Goal: Feedback & Contribution: Leave review/rating

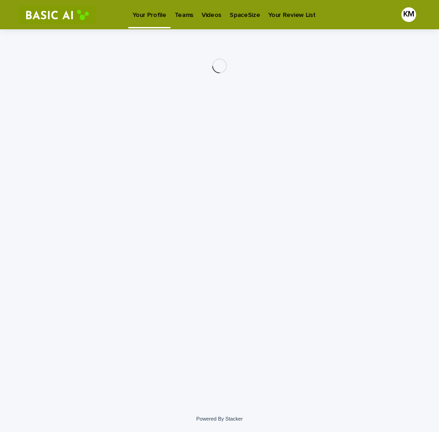
click at [202, 18] on p "Videos" at bounding box center [212, 9] width 20 height 19
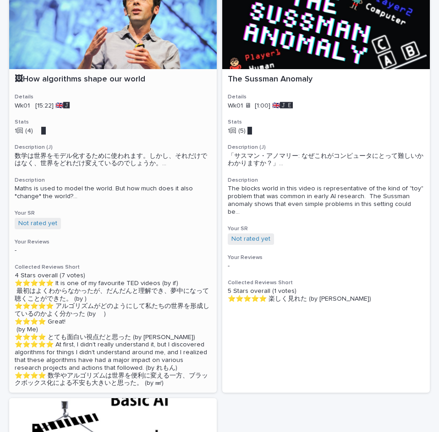
scroll to position [96, 0]
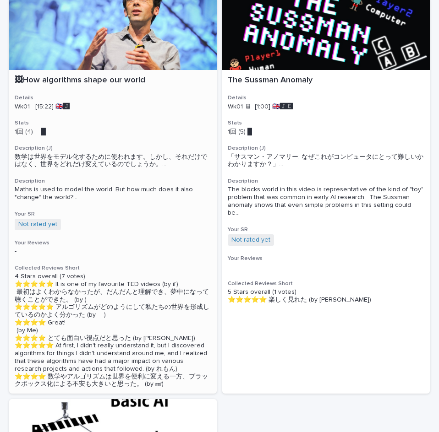
click at [138, 222] on div "🖼How algorithms shape our world Details Wk01 [15:22] 🇬🇧🅹️ Stats 1回 (4) 　█　　　 De…" at bounding box center [112, 232] width 207 height 324
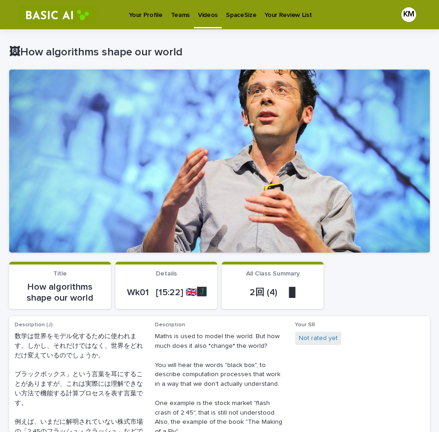
click at [401, 14] on div "KM" at bounding box center [408, 14] width 15 height 15
click at [316, 46] on p "🖼How algorithms shape our world" at bounding box center [217, 52] width 417 height 13
click at [403, 11] on div at bounding box center [219, 14] width 439 height 29
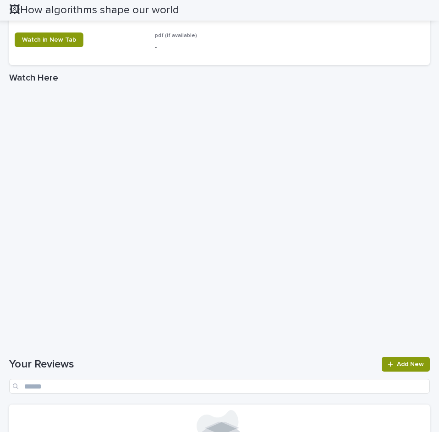
scroll to position [757, 0]
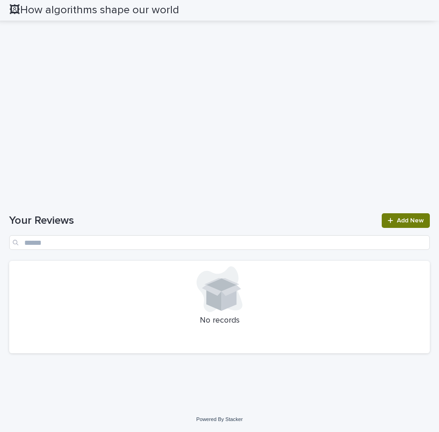
click at [397, 221] on span "Add New" at bounding box center [410, 221] width 27 height 6
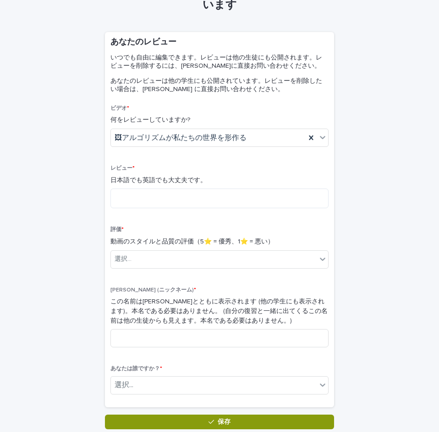
scroll to position [46, 0]
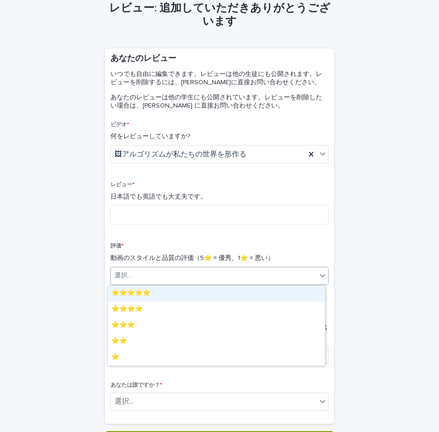
click at [135, 280] on div "選択..." at bounding box center [214, 275] width 206 height 15
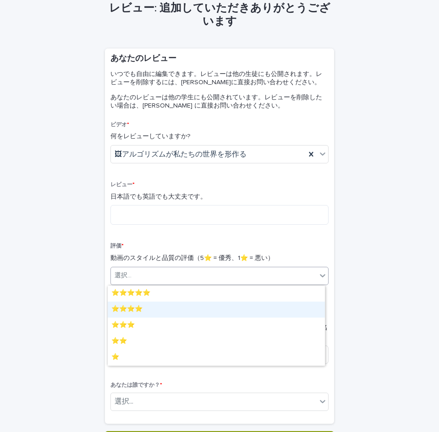
click at [163, 312] on div "⭐️⭐️⭐️⭐️" at bounding box center [216, 310] width 217 height 16
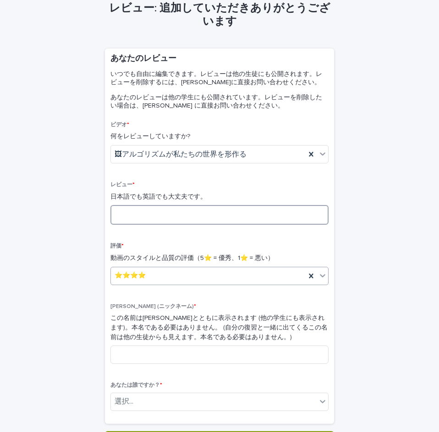
click at [125, 212] on textarea at bounding box center [219, 215] width 218 height 20
type textarea "*"
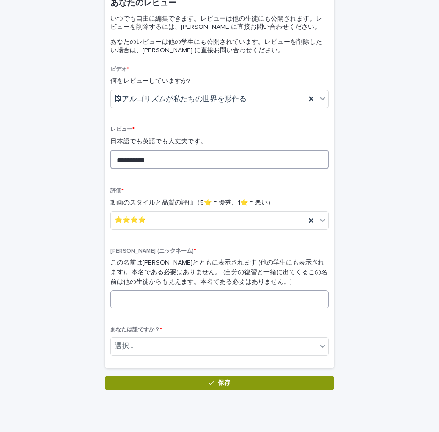
scroll to position [131, 0]
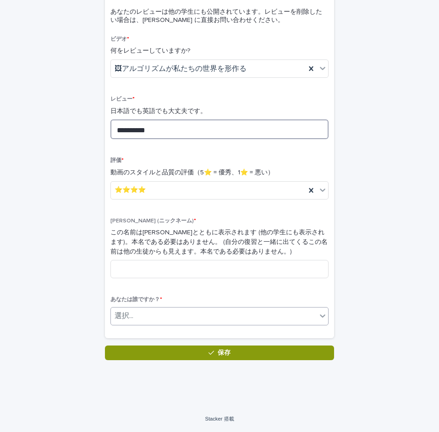
type textarea "**********"
click at [151, 316] on div "選択..." at bounding box center [214, 316] width 206 height 15
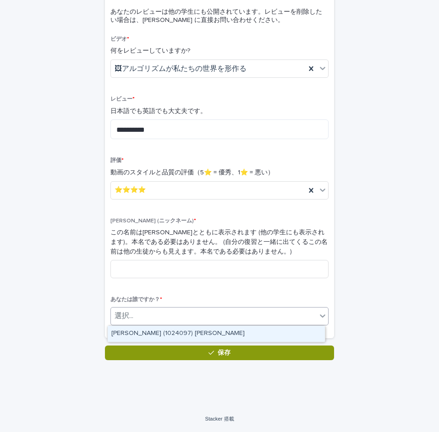
click at [147, 332] on font "[PERSON_NAME] (1024097) [PERSON_NAME]" at bounding box center [177, 333] width 133 height 6
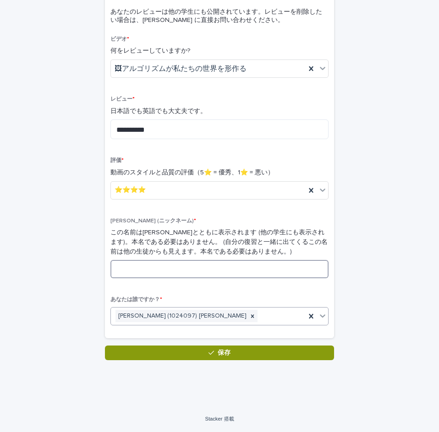
click at [185, 272] on input at bounding box center [219, 269] width 218 height 18
type input "**"
click at [188, 193] on div "⭐️⭐️⭐️⭐️" at bounding box center [208, 190] width 195 height 15
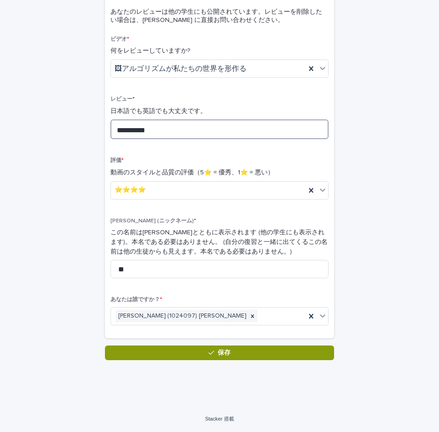
click at [192, 130] on textarea "**********" at bounding box center [219, 130] width 218 height 20
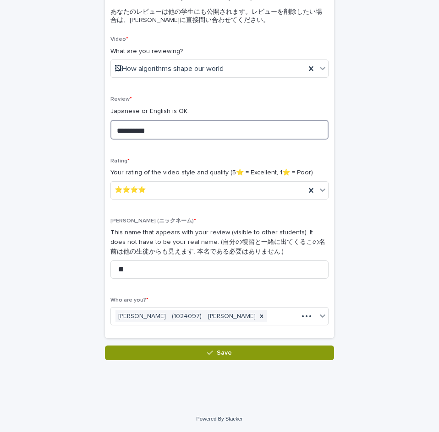
click at [176, 131] on textarea "**********" at bounding box center [219, 130] width 218 height 20
click at [305, 130] on textarea "**********" at bounding box center [219, 130] width 218 height 20
click at [187, 129] on textarea "**********" at bounding box center [219, 130] width 218 height 20
click at [197, 131] on textarea "**********" at bounding box center [219, 130] width 218 height 20
click at [279, 125] on textarea "**********" at bounding box center [219, 130] width 218 height 20
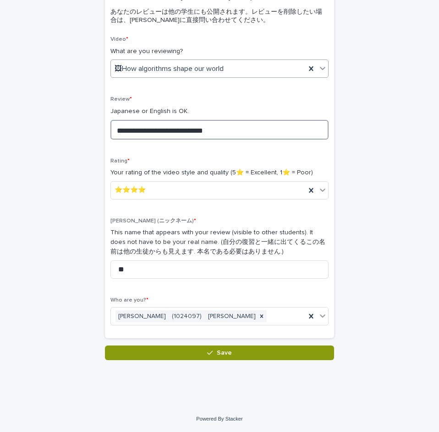
type textarea "**********"
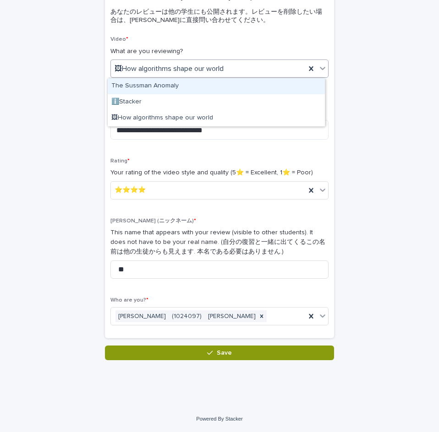
click at [280, 70] on div "🖼How algorithms shape our world" at bounding box center [208, 68] width 195 height 15
click at [245, 67] on div "🖼How algorithms shape our world" at bounding box center [208, 68] width 195 height 15
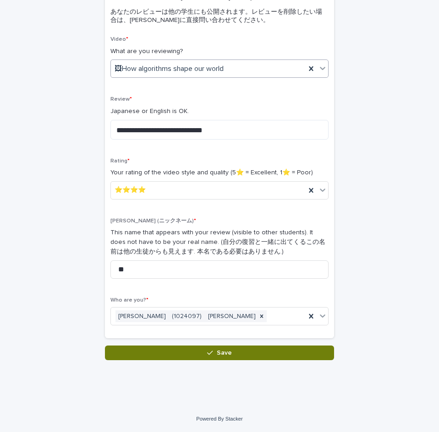
click at [226, 349] on button "Save" at bounding box center [219, 353] width 229 height 15
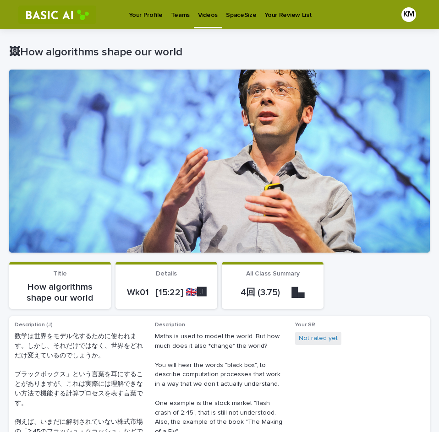
click at [212, 17] on p "Videos" at bounding box center [208, 9] width 20 height 19
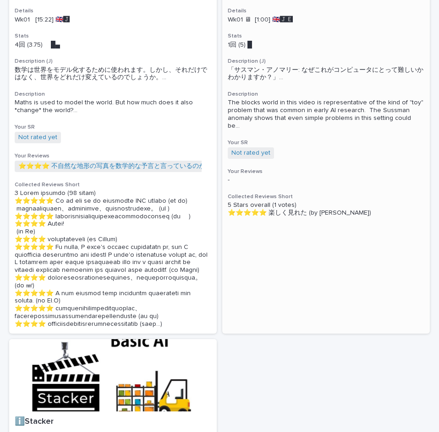
scroll to position [412, 0]
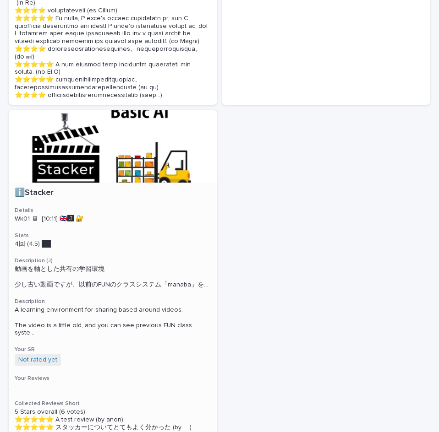
click at [47, 245] on div "ℹ️Stacker Details Wk01 🖥 [10:11] 🇬🇧🅹️ 🔐 Stats 4回 (4.5) ██　　　 Description (J) 動画…" at bounding box center [112, 329] width 207 height 293
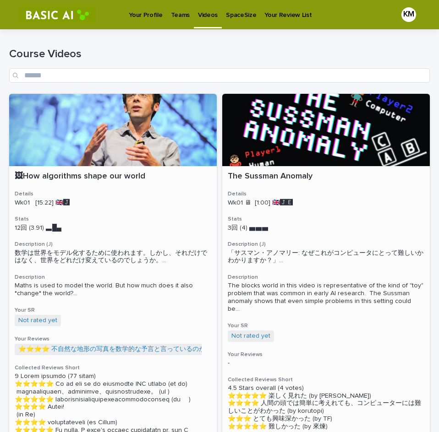
click at [77, 175] on p "🖼How algorithms shape our world" at bounding box center [113, 177] width 196 height 10
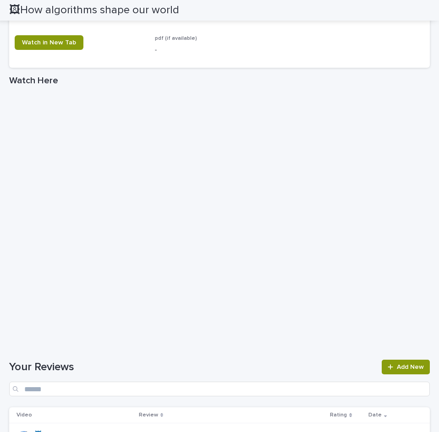
scroll to position [1032, 0]
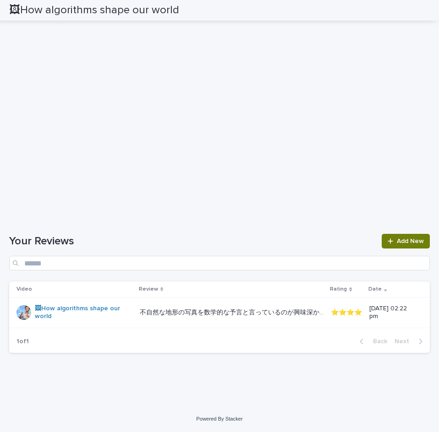
click at [387, 239] on icon at bounding box center [389, 241] width 5 height 6
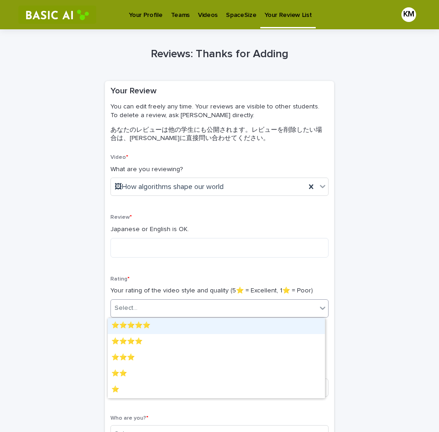
click at [161, 304] on div "Select..." at bounding box center [214, 308] width 206 height 15
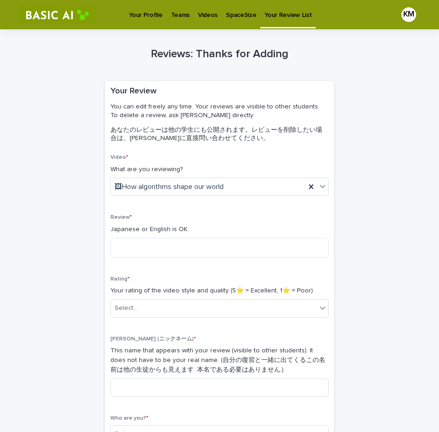
click at [119, 263] on div "Review * Japanese or English is OK." at bounding box center [219, 239] width 218 height 50
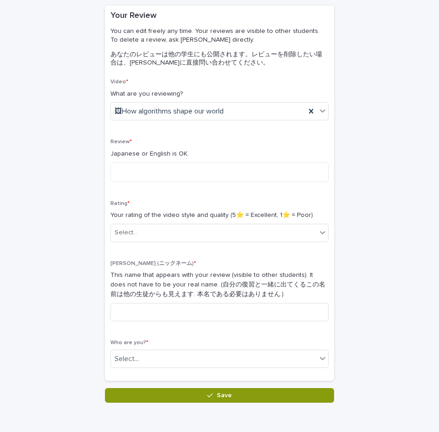
scroll to position [92, 0]
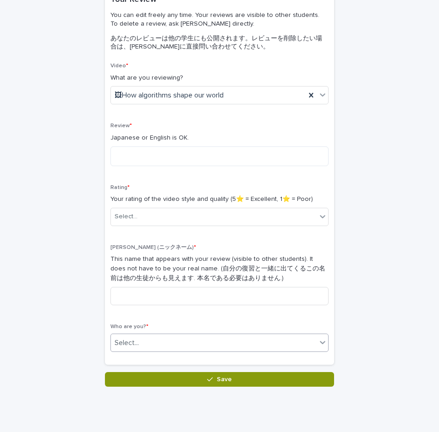
click at [154, 348] on div "Select..." at bounding box center [214, 343] width 206 height 15
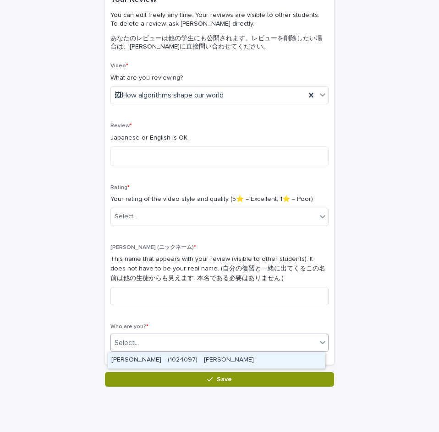
click at [259, 321] on div "Video * What are you reviewing? 🖼How algorithms shape our world Review * Japane…" at bounding box center [219, 211] width 218 height 297
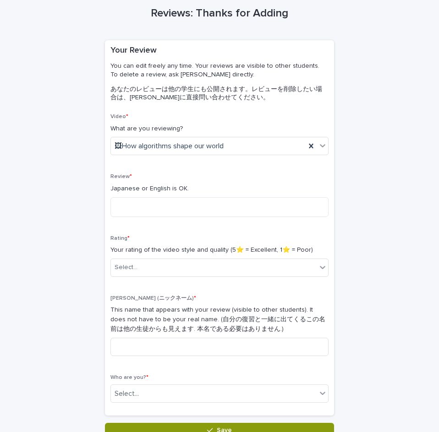
scroll to position [0, 0]
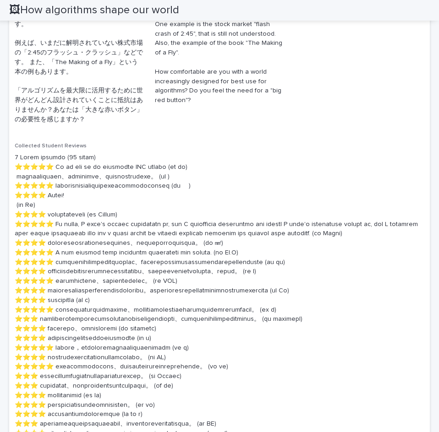
scroll to position [275, 0]
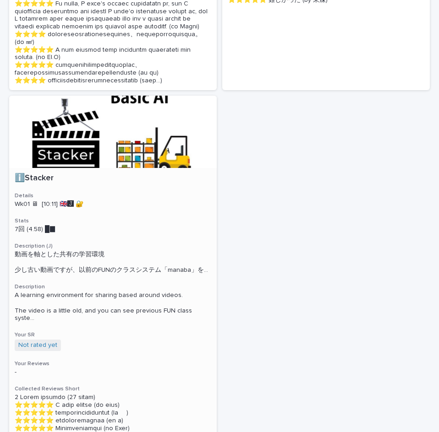
scroll to position [412, 0]
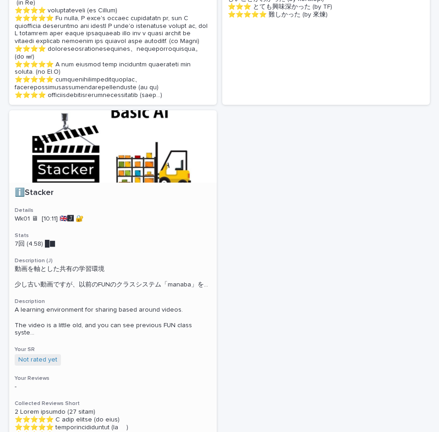
click at [140, 305] on h3 "Description" at bounding box center [113, 301] width 196 height 7
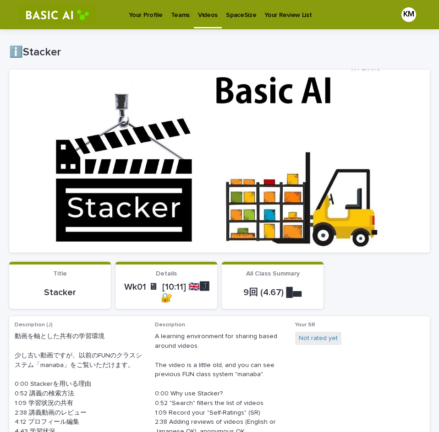
click at [202, 17] on p "Videos" at bounding box center [208, 9] width 20 height 19
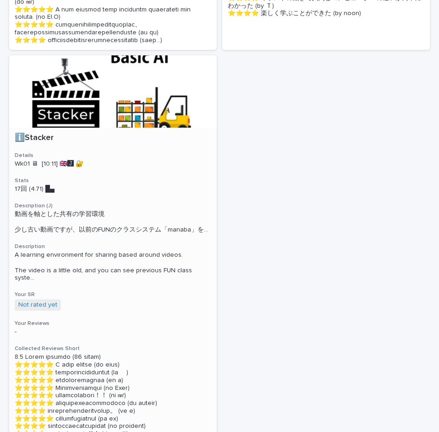
scroll to position [399, 0]
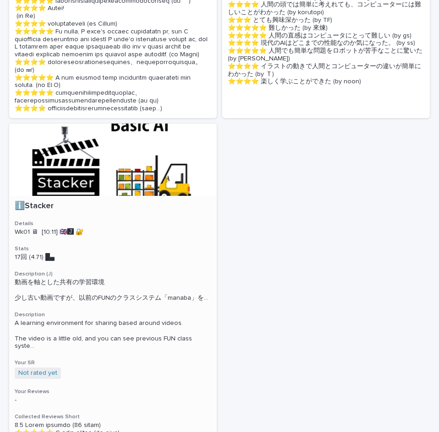
click at [36, 212] on p "ℹ️Stacker" at bounding box center [113, 207] width 196 height 10
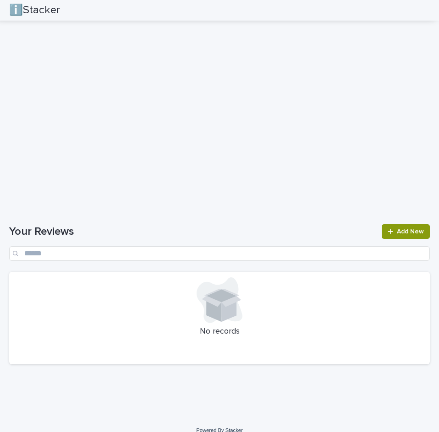
scroll to position [1043, 0]
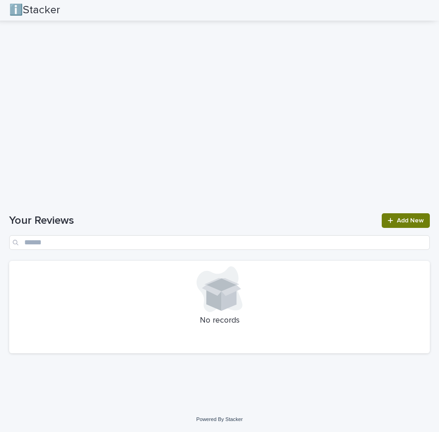
click at [401, 225] on link "Add New" at bounding box center [405, 220] width 48 height 15
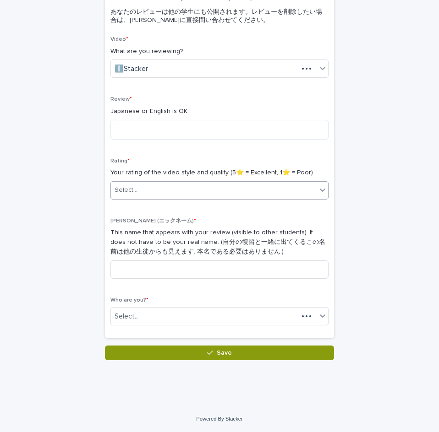
scroll to position [118, 0]
click at [169, 131] on textarea at bounding box center [219, 130] width 218 height 20
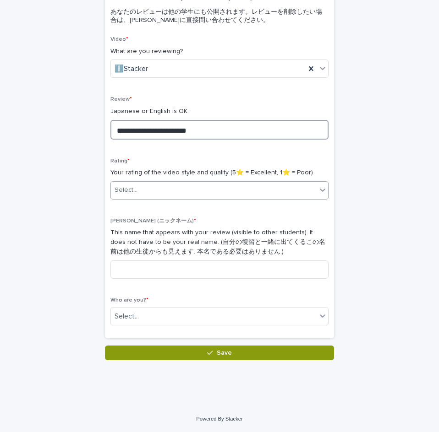
type textarea "**********"
click at [224, 185] on div "Select..." at bounding box center [214, 190] width 206 height 15
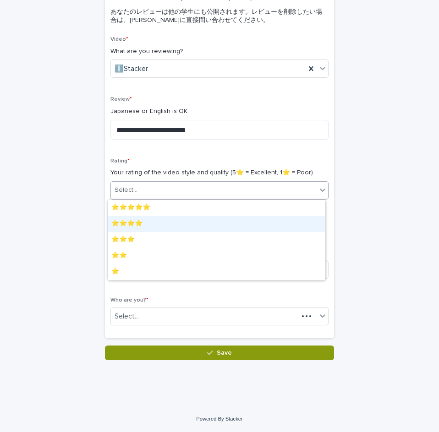
click at [165, 229] on div "⭐️⭐️⭐️⭐️" at bounding box center [216, 224] width 217 height 16
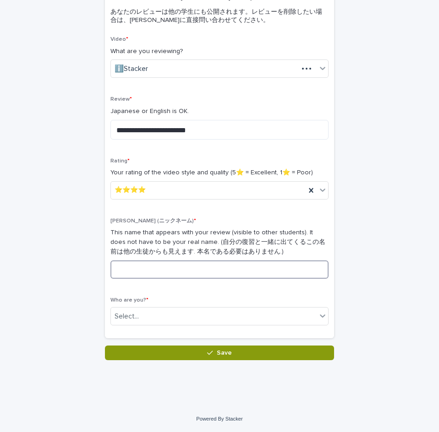
click at [146, 267] on input at bounding box center [219, 270] width 218 height 18
type input "*"
type input "**"
click at [163, 322] on div "Select..." at bounding box center [214, 316] width 206 height 15
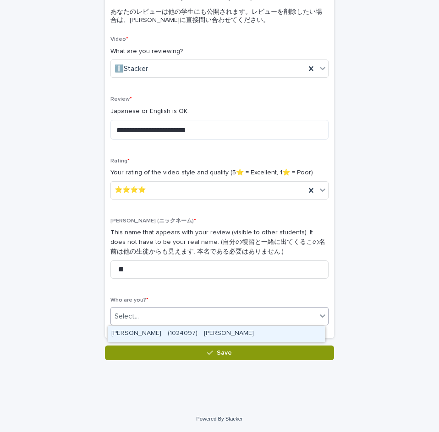
click at [163, 330] on div "[PERSON_NAME]　(1024097)　[PERSON_NAME]" at bounding box center [216, 334] width 217 height 16
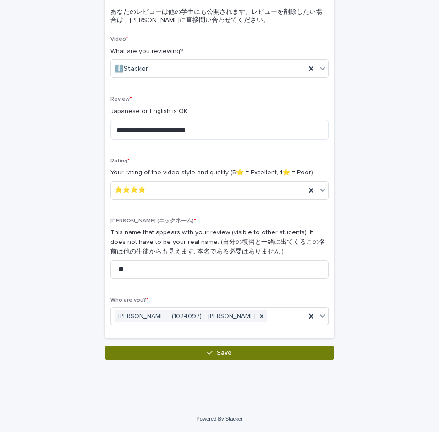
click at [178, 349] on button "Save" at bounding box center [219, 353] width 229 height 15
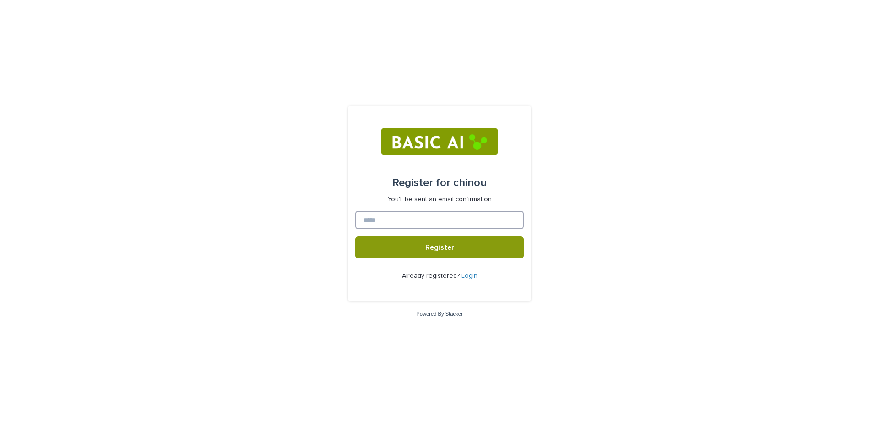
click at [442, 226] on input at bounding box center [439, 220] width 169 height 18
click at [468, 277] on link "Login" at bounding box center [470, 275] width 16 height 6
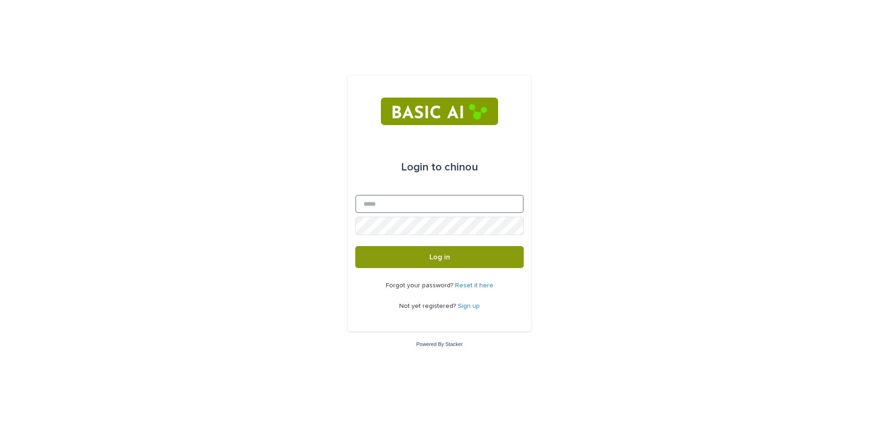
click at [400, 203] on input "Email" at bounding box center [439, 204] width 169 height 18
type input "*"
click at [390, 201] on input "Email" at bounding box center [439, 204] width 169 height 18
type input "********"
click at [392, 208] on input "********" at bounding box center [439, 204] width 169 height 18
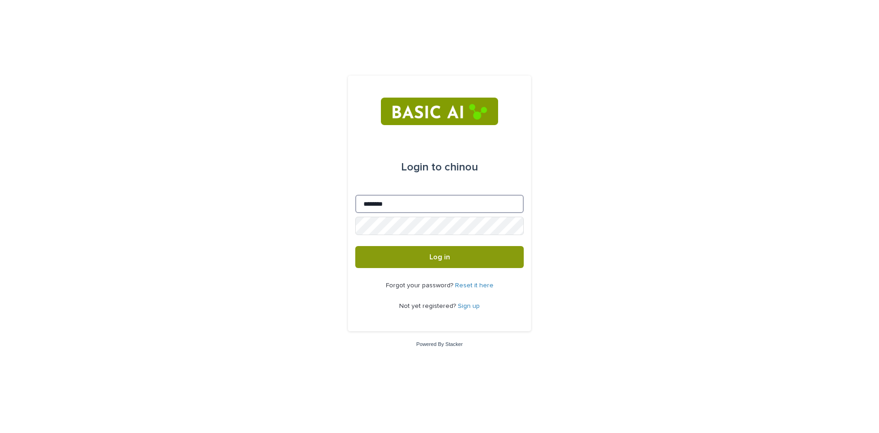
click at [400, 208] on input "********" at bounding box center [439, 204] width 169 height 18
click at [420, 195] on input "Email" at bounding box center [439, 204] width 169 height 18
type input "**********"
click at [454, 262] on button "Log in" at bounding box center [439, 257] width 169 height 22
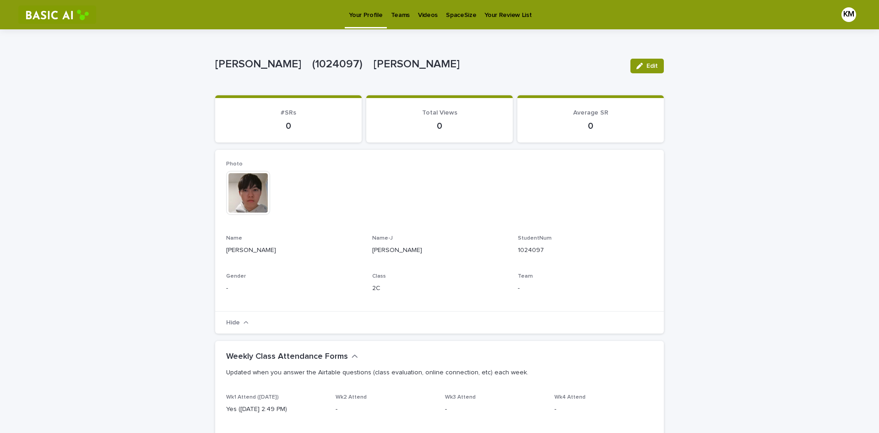
click at [408, 14] on div "Teams" at bounding box center [400, 9] width 27 height 19
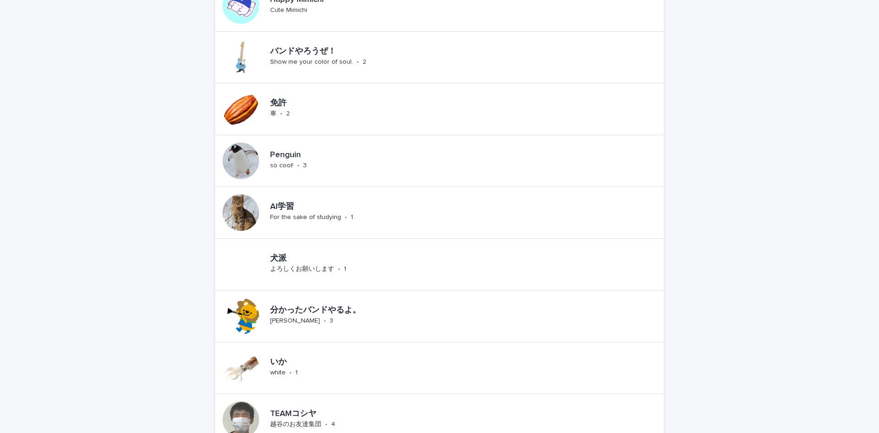
scroll to position [183, 0]
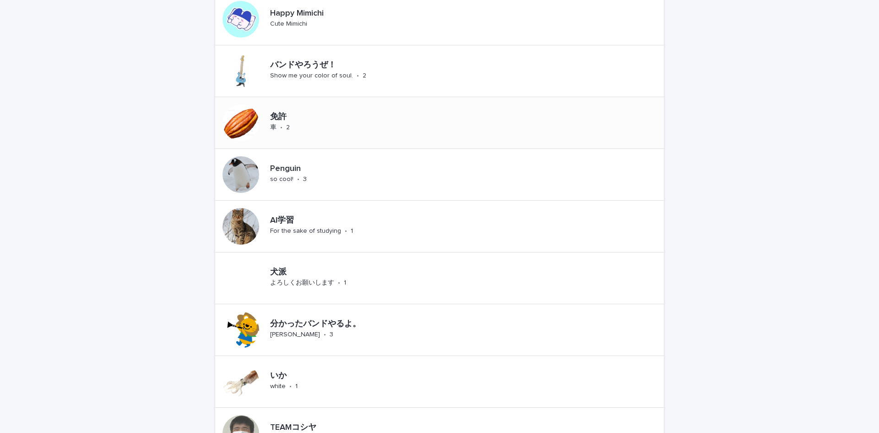
click at [280, 119] on p "免許" at bounding box center [288, 117] width 36 height 10
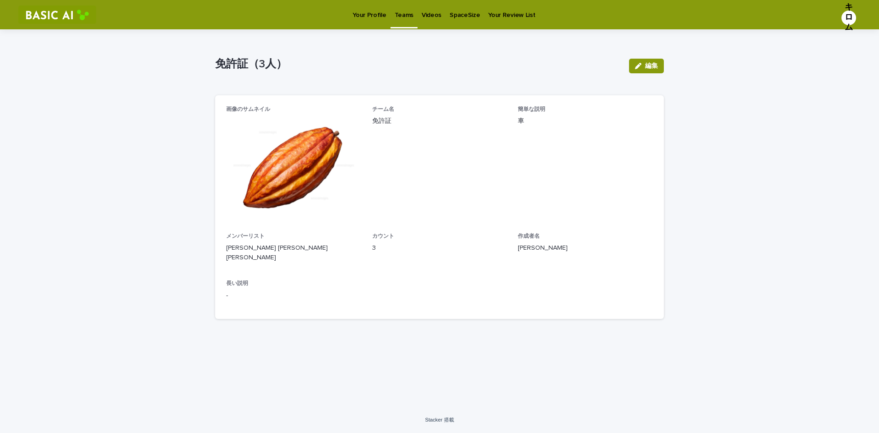
click at [328, 169] on img at bounding box center [293, 165] width 135 height 98
click at [464, 14] on p "SpaceSize" at bounding box center [465, 9] width 30 height 19
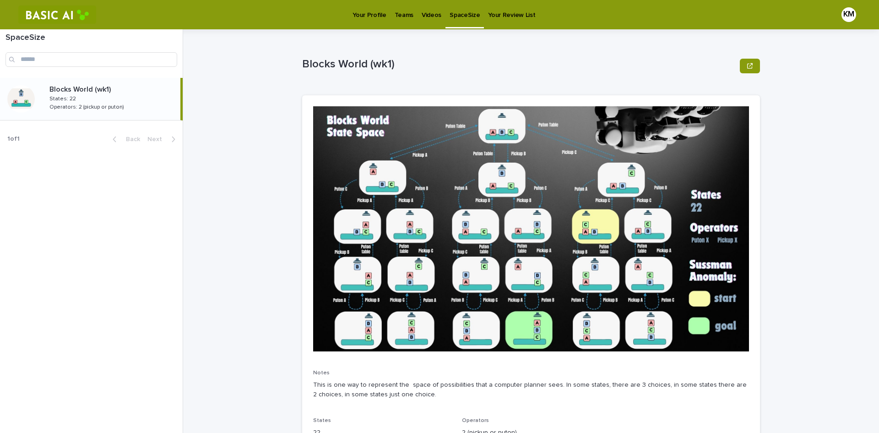
click at [463, 68] on p "Blocks World (wk1)" at bounding box center [519, 64] width 434 height 13
click at [361, 18] on p "Your Profile" at bounding box center [369, 9] width 33 height 19
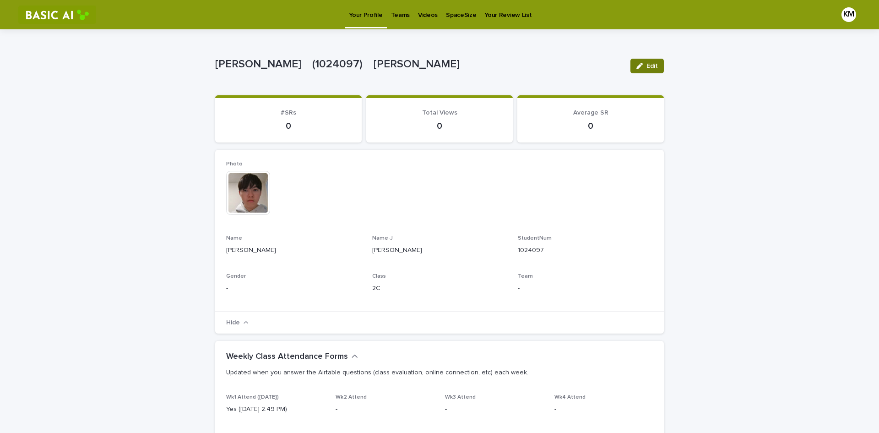
click at [647, 67] on span "Edit" at bounding box center [652, 66] width 11 height 6
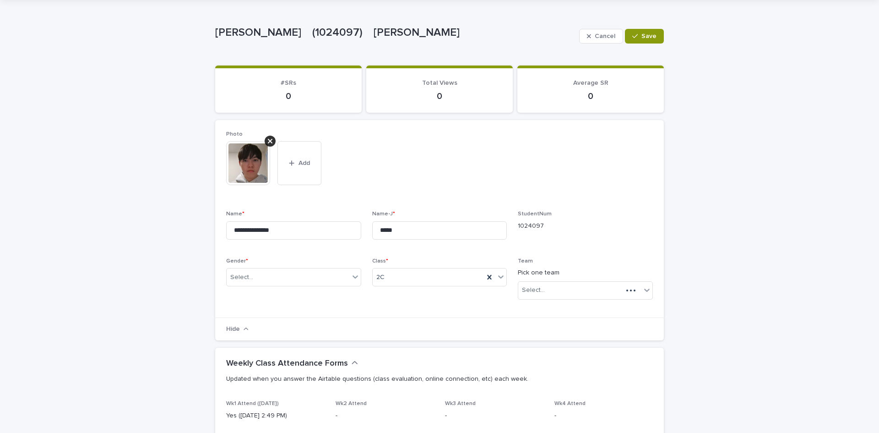
scroll to position [46, 0]
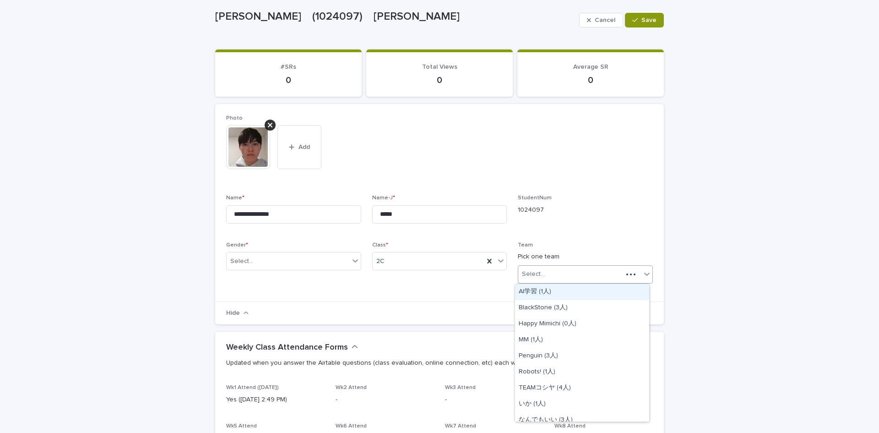
click at [599, 272] on div "Select..." at bounding box center [570, 274] width 104 height 15
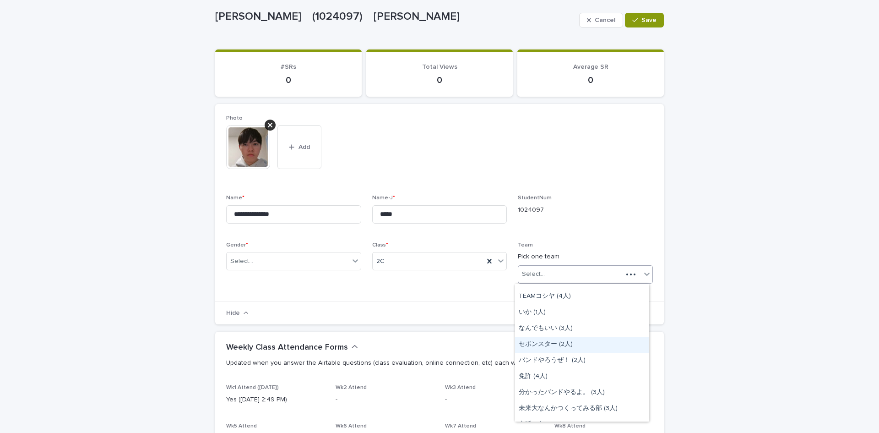
scroll to position [103, 0]
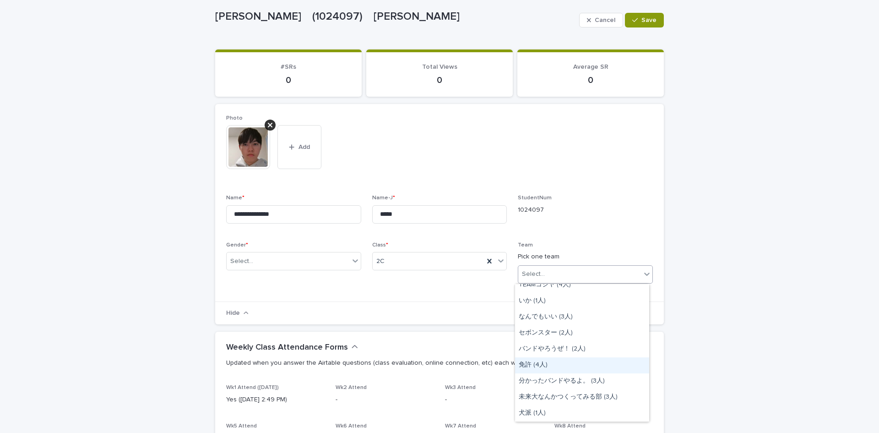
click at [550, 362] on div "免許 (4人)" at bounding box center [582, 365] width 134 height 16
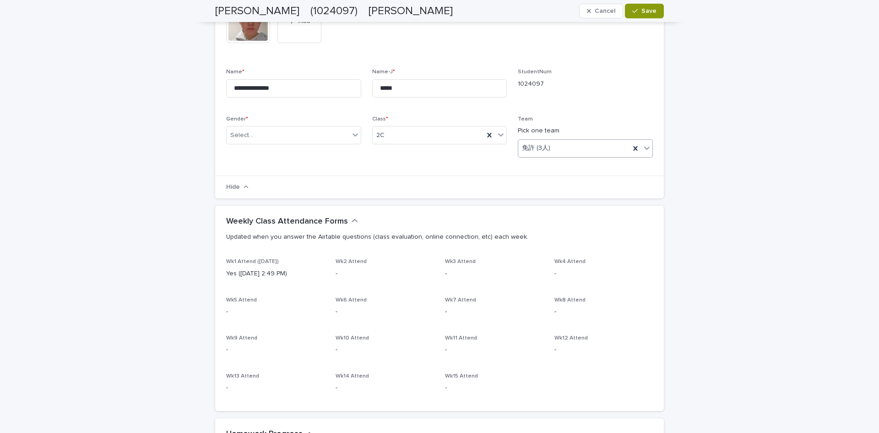
scroll to position [46, 0]
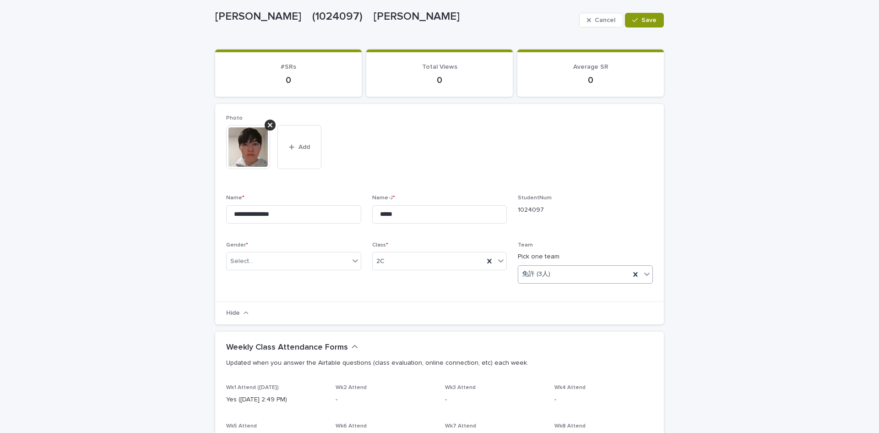
drag, startPoint x: 632, startPoint y: 22, endPoint x: 592, endPoint y: 36, distance: 42.1
click at [632, 21] on icon "button" at bounding box center [634, 20] width 5 height 6
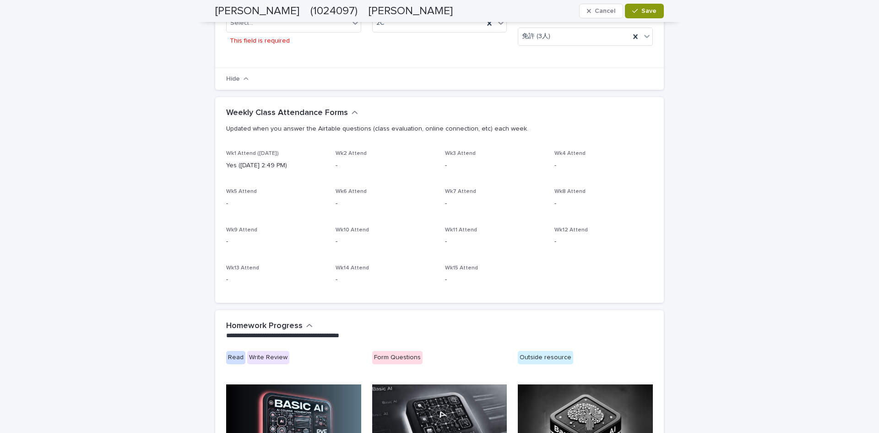
scroll to position [16, 0]
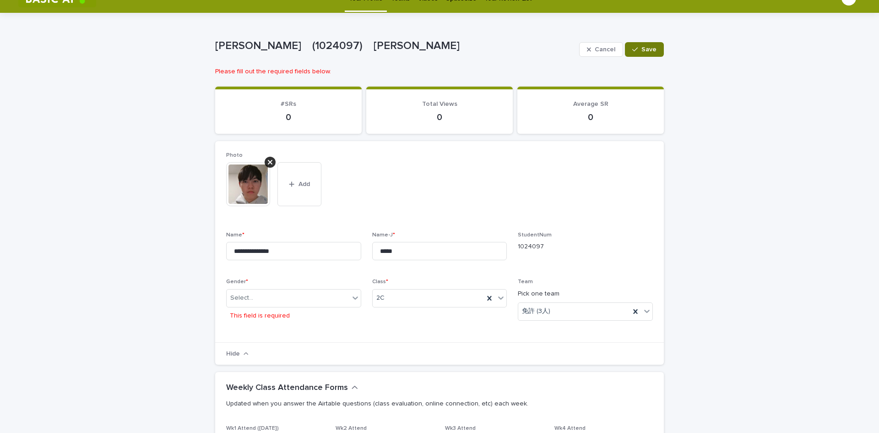
click at [651, 50] on span "Save" at bounding box center [649, 49] width 15 height 6
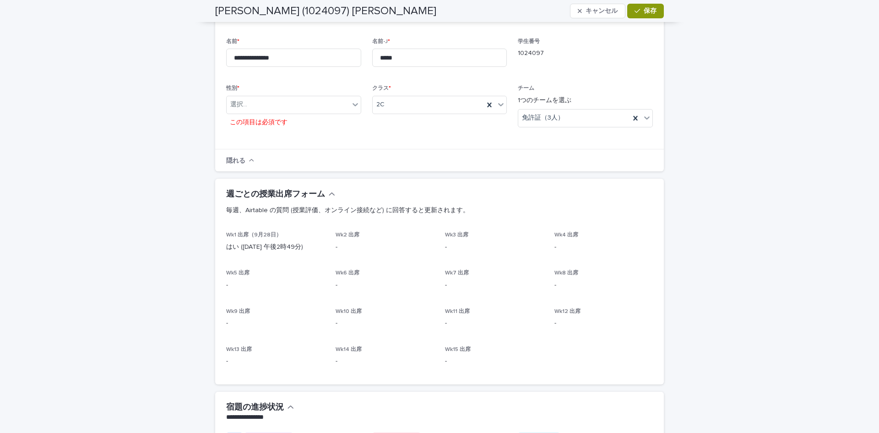
scroll to position [207, 0]
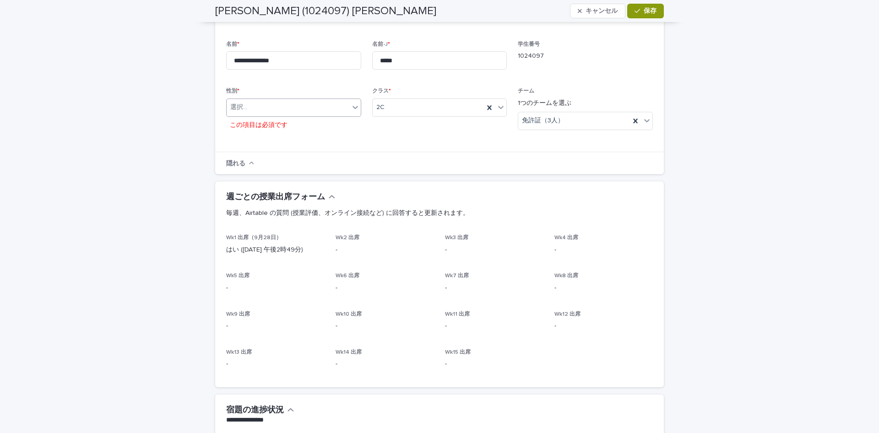
click at [328, 111] on div "選択..." at bounding box center [288, 107] width 123 height 15
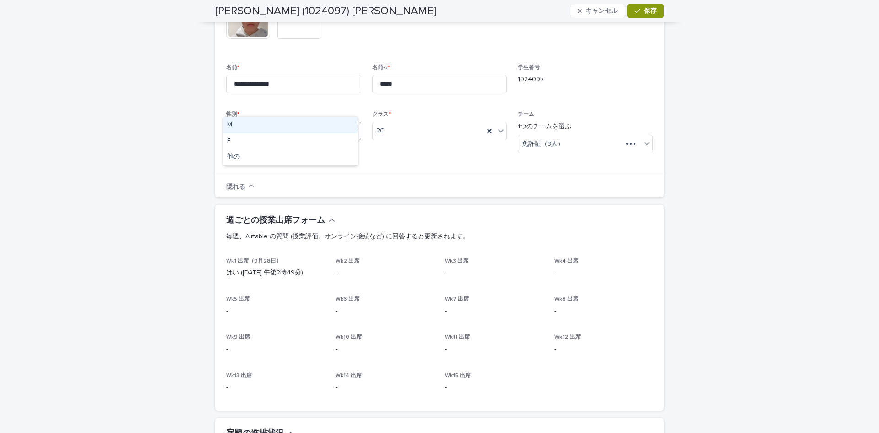
click at [307, 129] on div "M" at bounding box center [290, 125] width 134 height 16
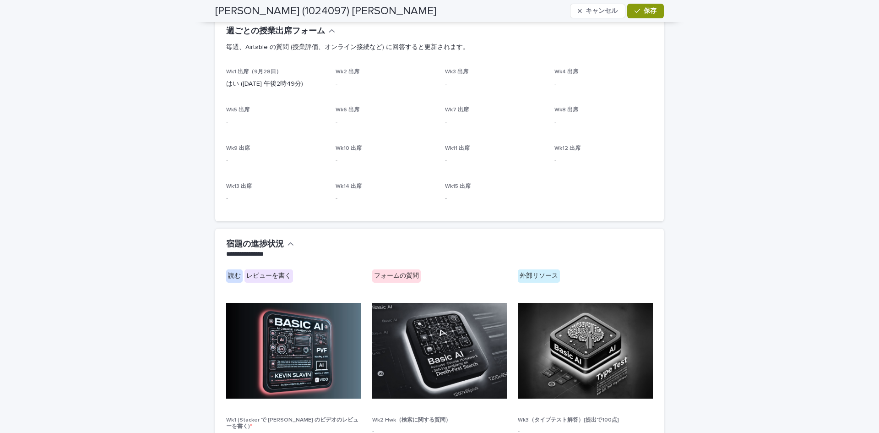
scroll to position [499, 0]
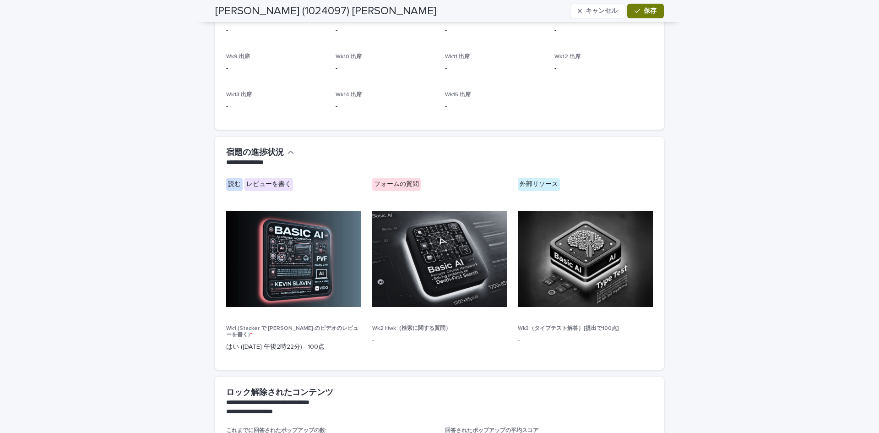
click at [635, 17] on button "保存" at bounding box center [645, 11] width 37 height 15
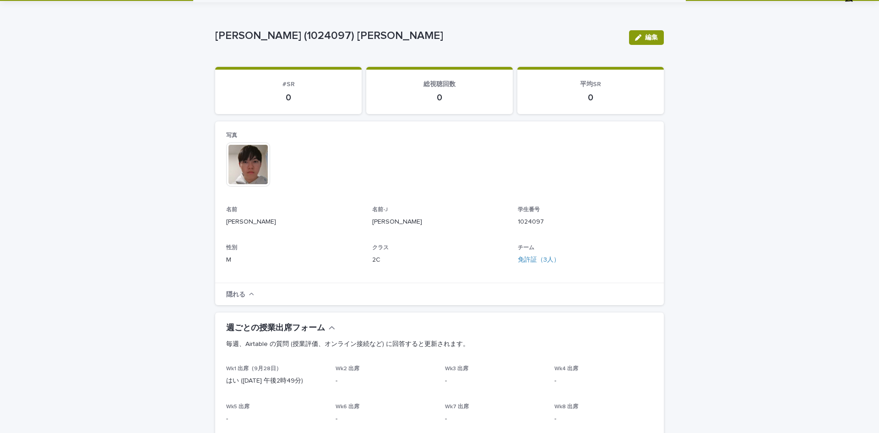
scroll to position [0, 0]
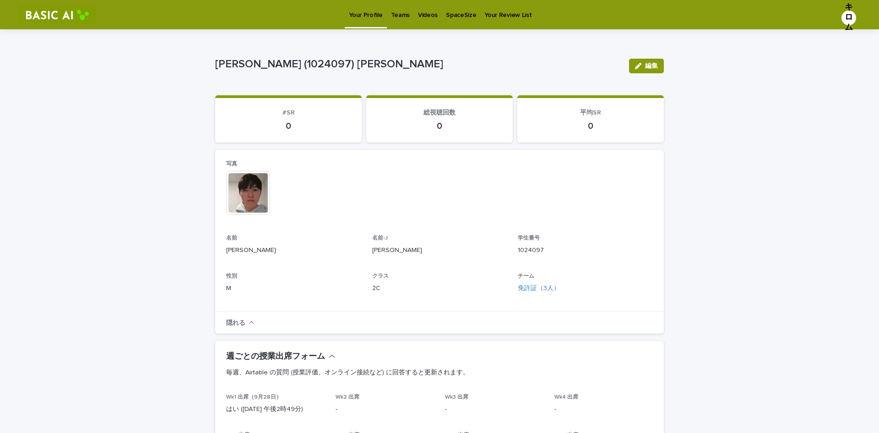
drag, startPoint x: 424, startPoint y: 16, endPoint x: 441, endPoint y: 14, distance: 16.5
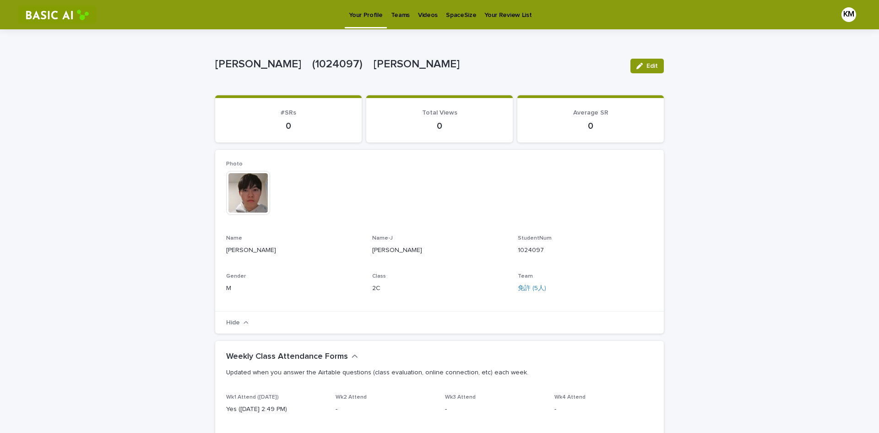
click at [404, 19] on link "Teams" at bounding box center [400, 14] width 27 height 28
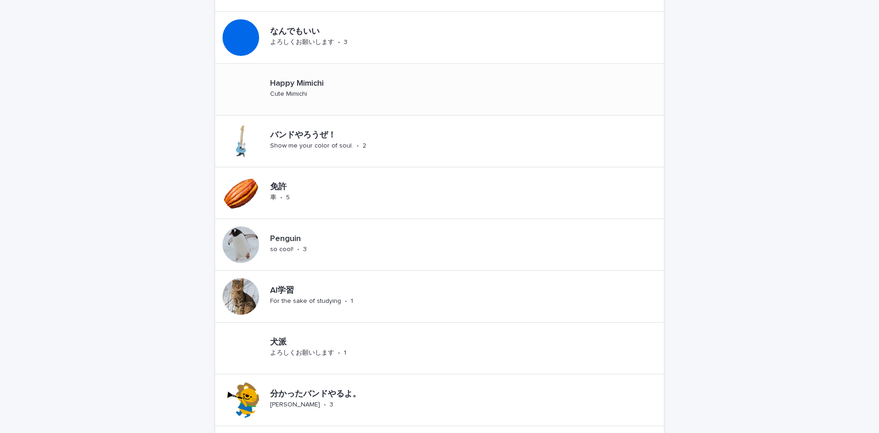
scroll to position [183, 0]
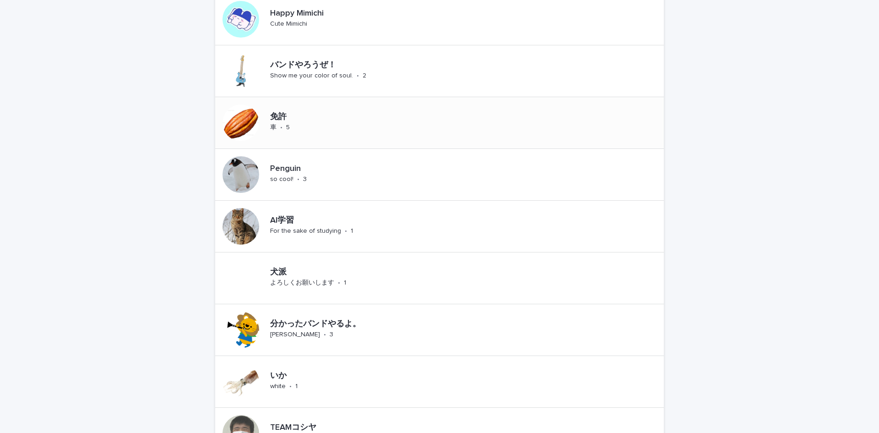
click at [286, 129] on p "5" at bounding box center [288, 128] width 4 height 8
